Goal: Task Accomplishment & Management: Manage account settings

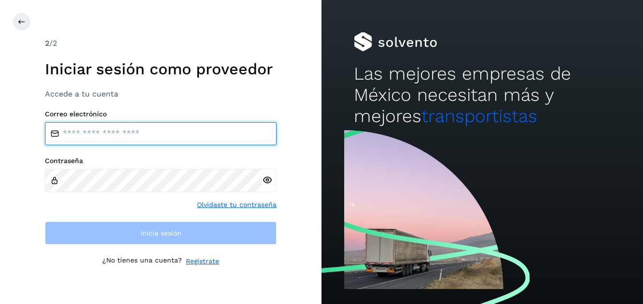
type input "**********"
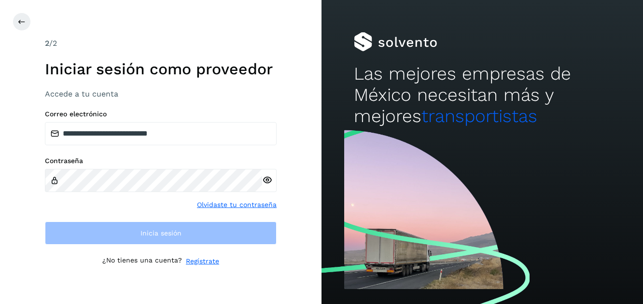
click at [268, 181] on icon at bounding box center [267, 180] width 10 height 10
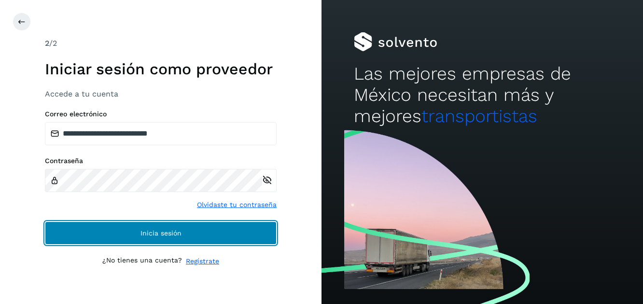
click at [164, 233] on span "Inicia sesión" at bounding box center [160, 233] width 41 height 7
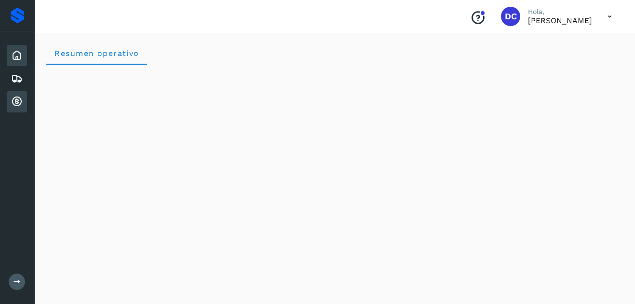
click at [20, 100] on icon at bounding box center [17, 102] width 12 height 12
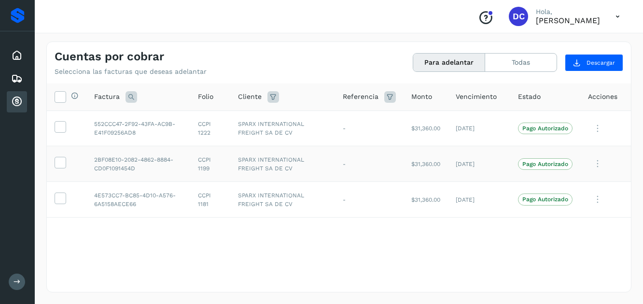
click at [454, 170] on td "[DATE]" at bounding box center [479, 164] width 62 height 36
click at [392, 221] on div "Selecciona todas las facturas disponibles para adelanto Factura Folio Cliente R…" at bounding box center [339, 167] width 584 height 169
click at [416, 269] on div "Selecciona todas las facturas disponibles para adelanto Factura Folio Cliente R…" at bounding box center [339, 186] width 584 height 207
